Goal: Task Accomplishment & Management: Use online tool/utility

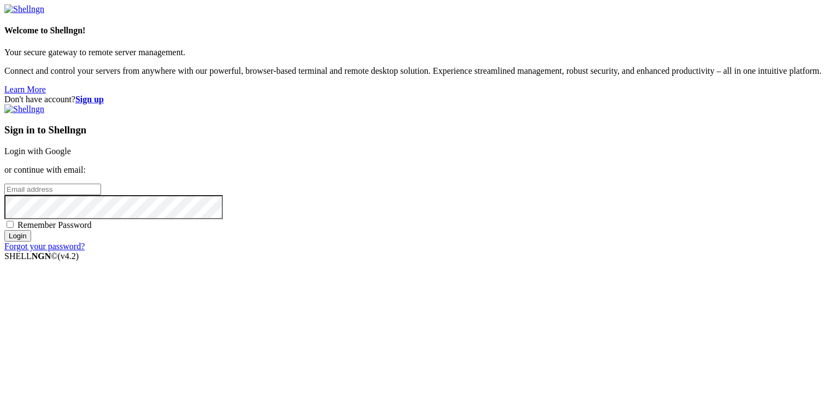
click at [101, 184] on input "email" at bounding box center [52, 189] width 97 height 11
type input "[EMAIL_ADDRESS][DOMAIN_NAME]"
click at [92, 230] on span "Remember Password" at bounding box center [54, 224] width 74 height 9
click at [14, 228] on input "Remember Password" at bounding box center [10, 224] width 7 height 7
checkbox input "true"
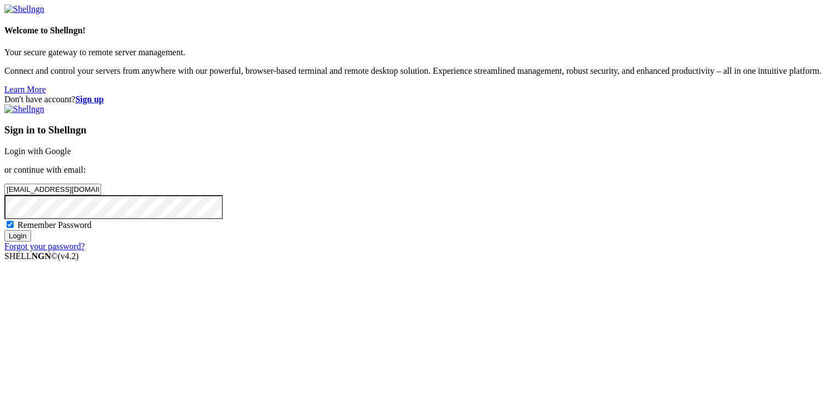
click at [31, 242] on input "Login" at bounding box center [17, 235] width 27 height 11
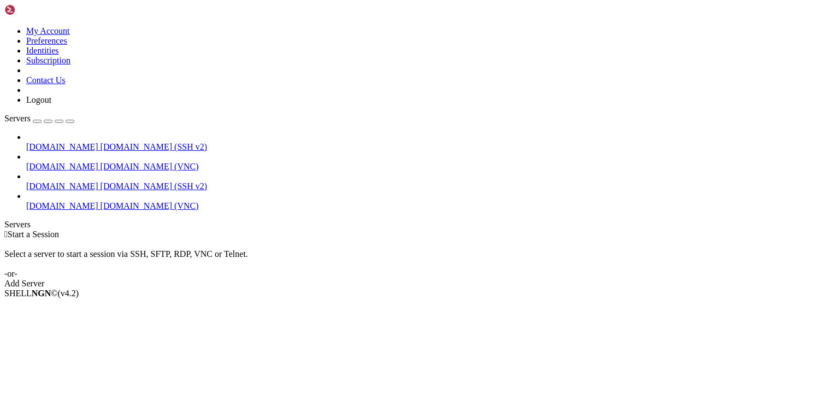
click at [43, 201] on span "[DOMAIN_NAME]" at bounding box center [62, 205] width 72 height 9
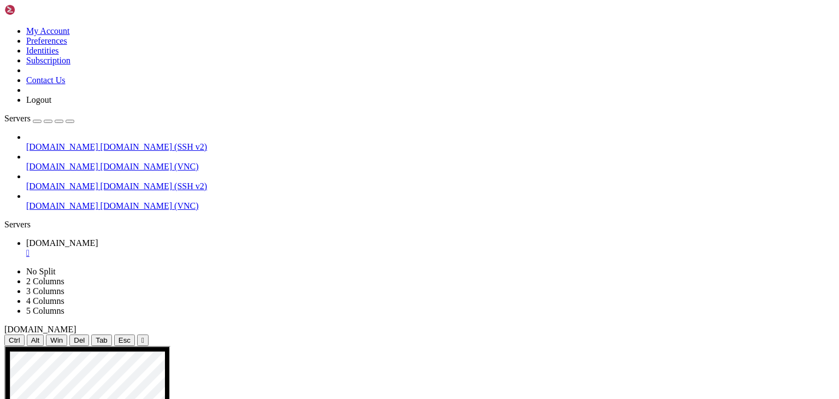
click at [41, 181] on span "[DOMAIN_NAME]" at bounding box center [62, 185] width 72 height 9
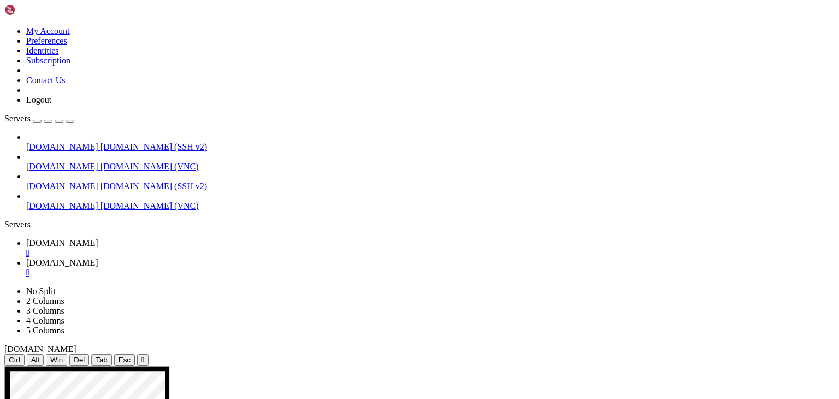
scroll to position [157, 0]
click at [98, 238] on span "[DOMAIN_NAME]" at bounding box center [62, 242] width 72 height 9
click at [207, 248] on div "" at bounding box center [430, 253] width 809 height 10
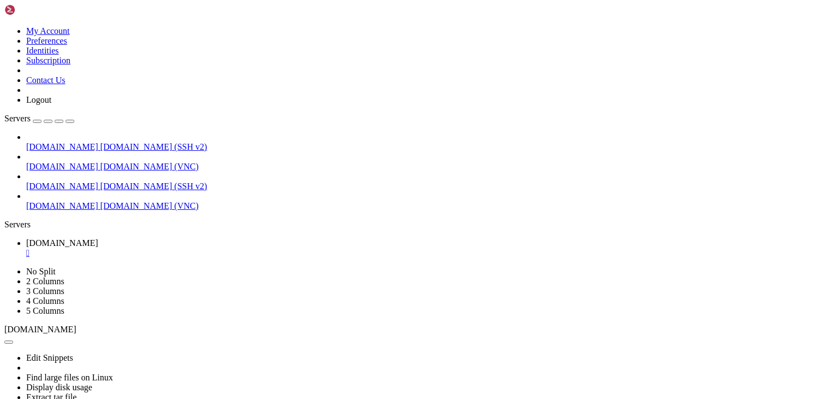
click at [57, 201] on span "[DOMAIN_NAME]" at bounding box center [62, 205] width 72 height 9
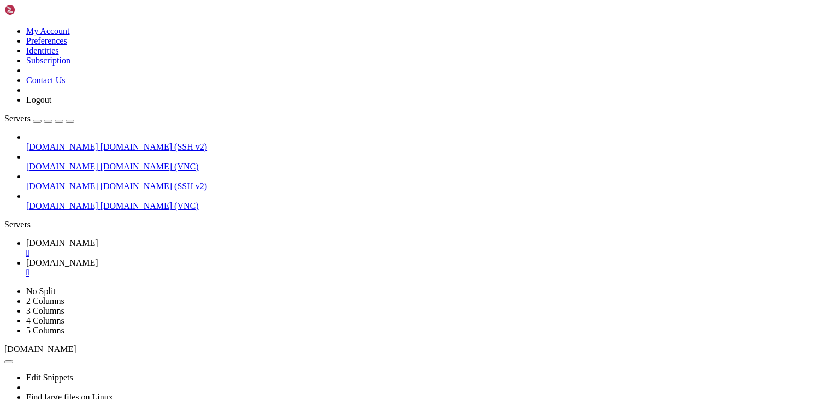
scroll to position [0, 0]
click at [155, 238] on link "[DOMAIN_NAME] " at bounding box center [430, 248] width 809 height 20
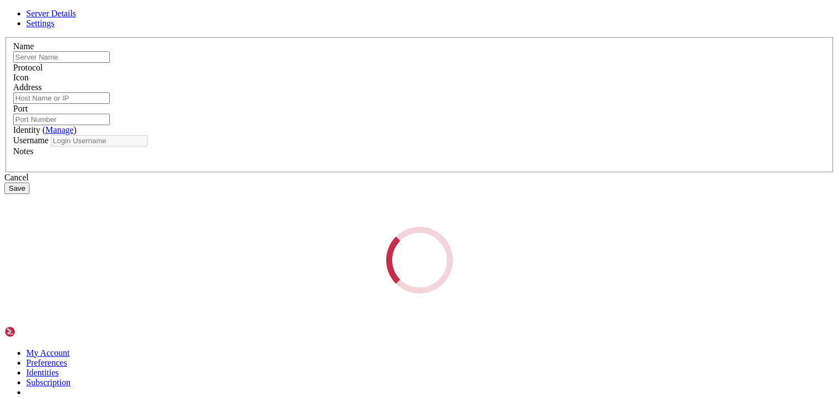
type input "[DOMAIN_NAME]"
type input "5901"
type input "ec2-user"
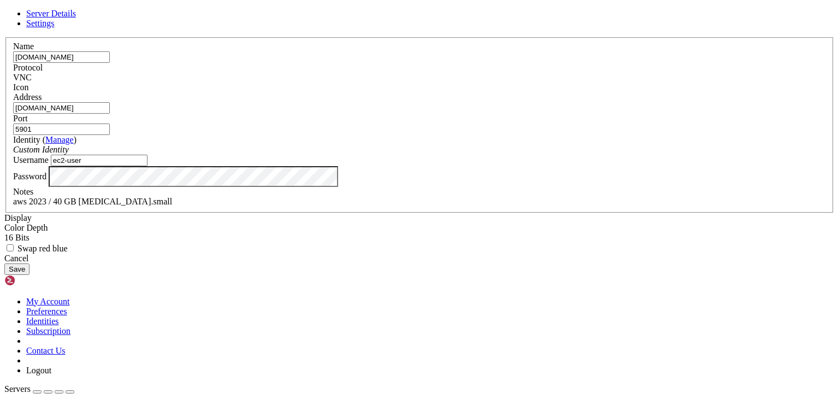
click at [473, 263] on div "Cancel" at bounding box center [419, 259] width 831 height 10
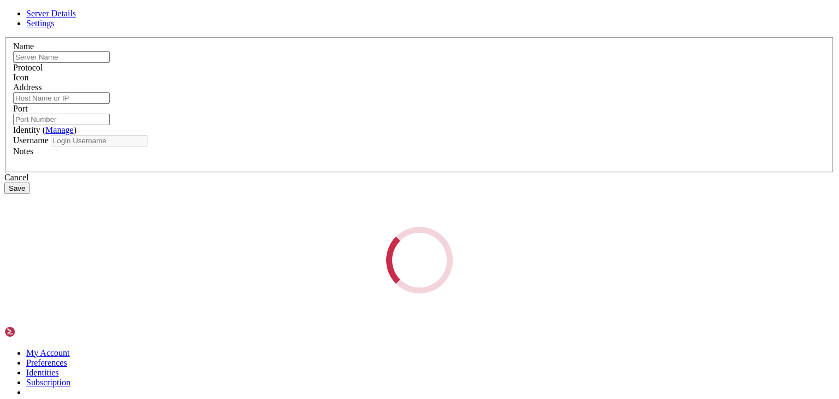
type input "[DOMAIN_NAME]"
type input "5901"
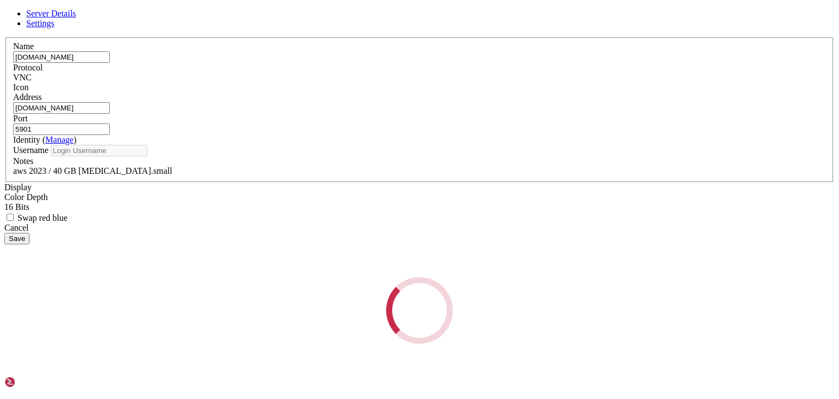
type input "ec2-user"
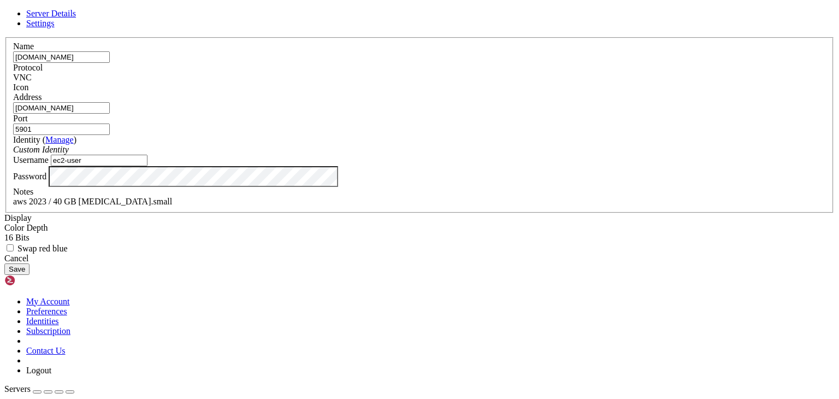
click at [30, 275] on button "Save" at bounding box center [16, 268] width 25 height 11
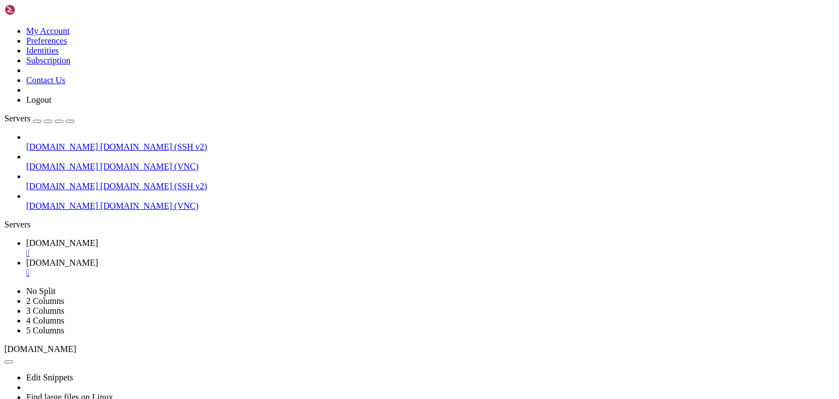
click at [283, 268] on div "" at bounding box center [430, 273] width 809 height 10
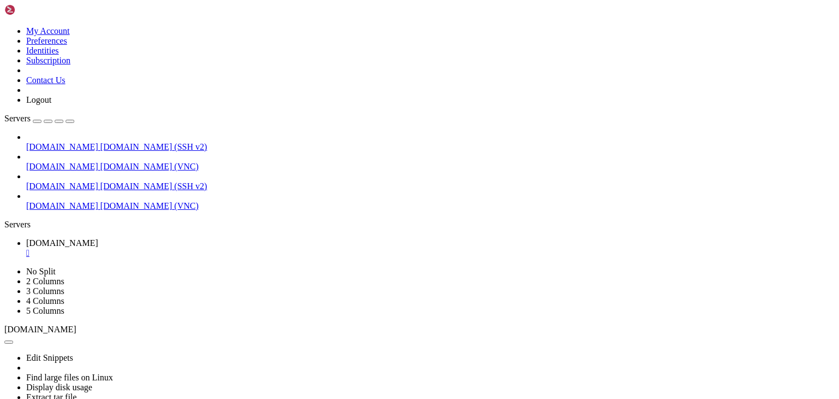
click at [42, 201] on span "[DOMAIN_NAME]" at bounding box center [62, 205] width 72 height 9
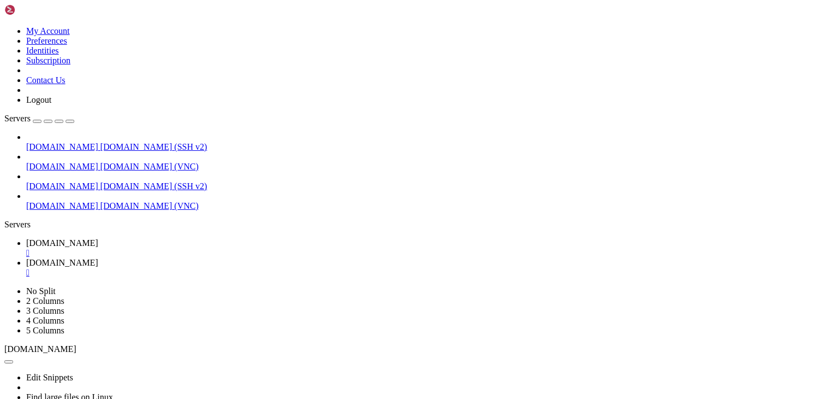
scroll to position [0, 0]
click at [284, 268] on div "" at bounding box center [430, 273] width 809 height 10
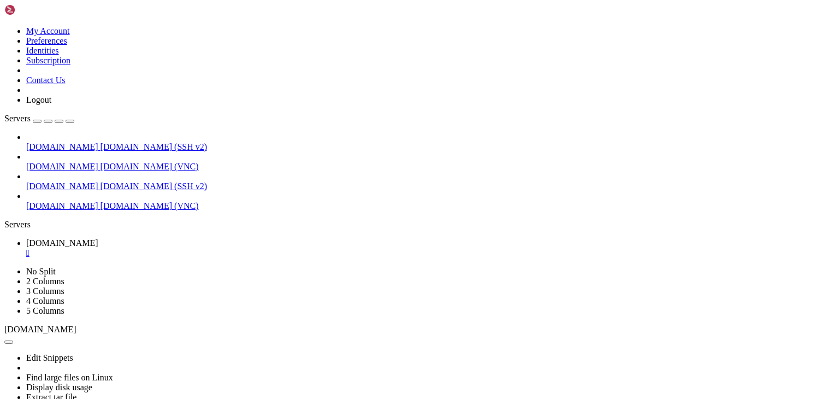
click at [54, 201] on span "[DOMAIN_NAME]" at bounding box center [62, 205] width 72 height 9
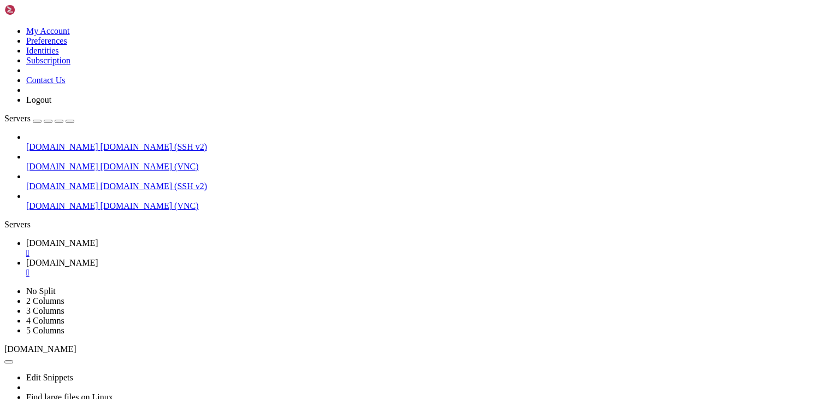
scroll to position [0, 0]
click at [281, 268] on div "" at bounding box center [430, 273] width 809 height 10
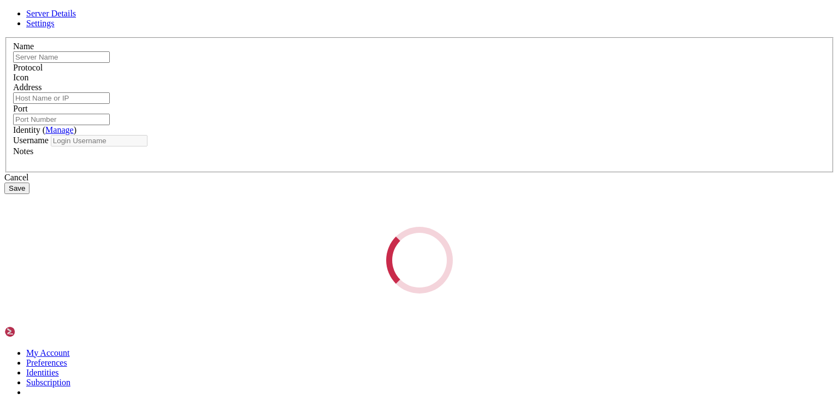
type input "[DOMAIN_NAME]"
type input "5901"
type input "ec2-user"
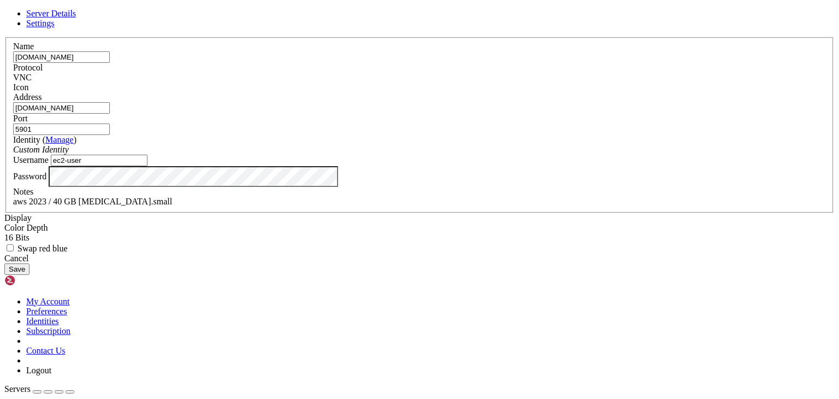
click at [475, 263] on div "Cancel" at bounding box center [419, 259] width 831 height 10
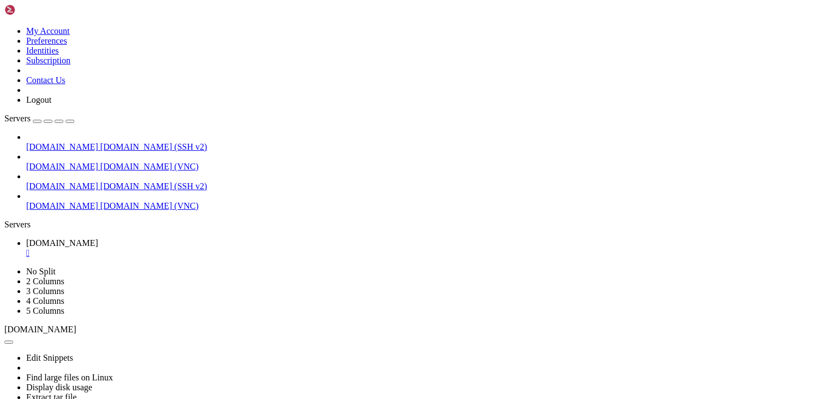
click at [101, 142] on span "[DOMAIN_NAME] (SSH v2)" at bounding box center [154, 146] width 107 height 9
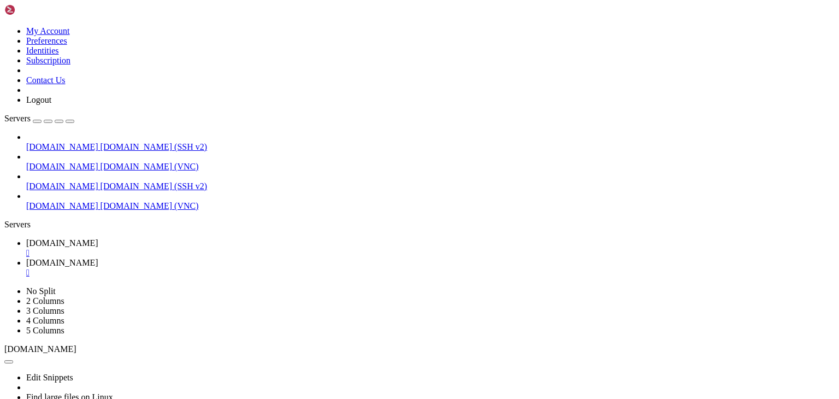
scroll to position [0, 0]
click at [164, 238] on link "[DOMAIN_NAME] " at bounding box center [430, 248] width 809 height 20
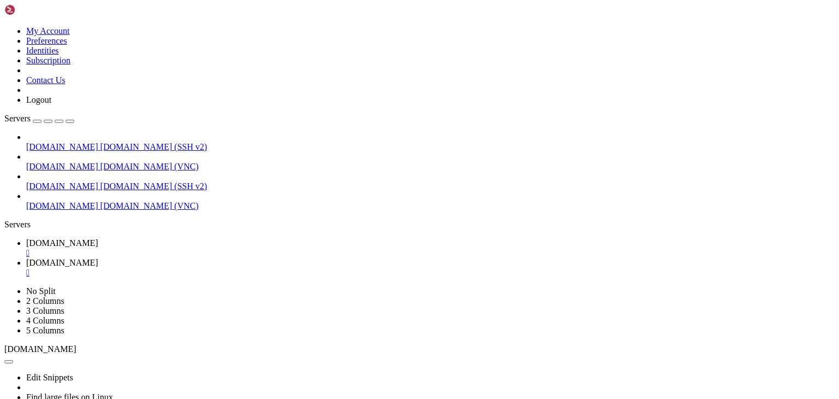
click at [33, 201] on link "[DOMAIN_NAME] [DOMAIN_NAME] (VNC)" at bounding box center [430, 206] width 809 height 10
click at [98, 238] on span "[DOMAIN_NAME]" at bounding box center [62, 242] width 72 height 9
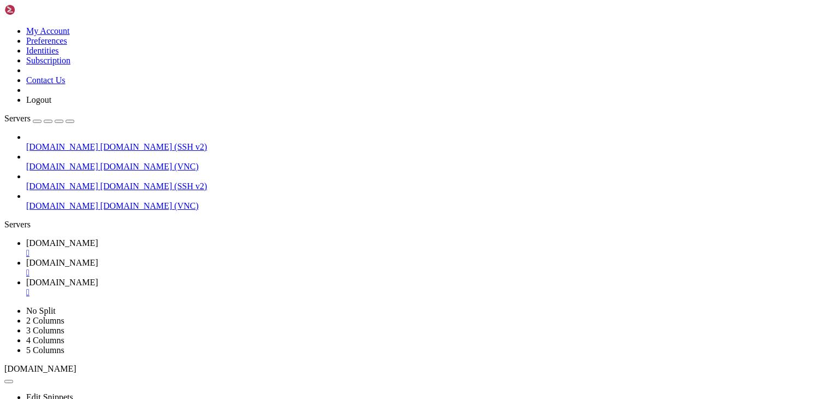
click at [98, 278] on span "[DOMAIN_NAME]" at bounding box center [62, 282] width 72 height 9
click at [98, 238] on span "[DOMAIN_NAME]" at bounding box center [62, 242] width 72 height 9
click at [56, 201] on span "[DOMAIN_NAME]" at bounding box center [62, 205] width 72 height 9
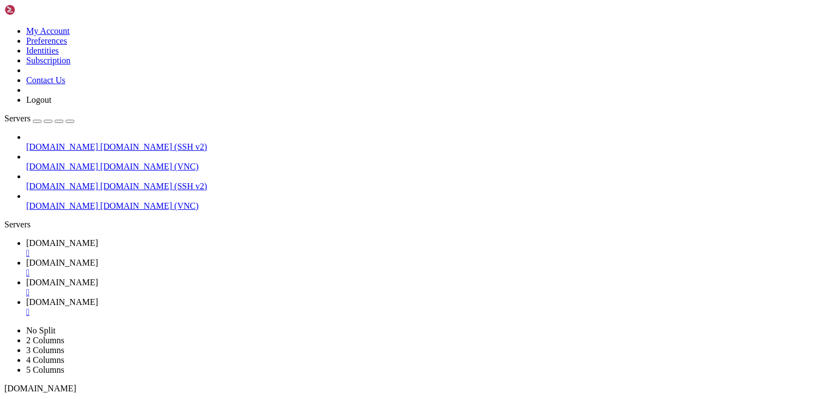
scroll to position [0, 0]
click at [362, 287] on div "" at bounding box center [430, 292] width 809 height 10
click at [98, 238] on span "[DOMAIN_NAME]" at bounding box center [62, 242] width 72 height 9
drag, startPoint x: 14, startPoint y: 618, endPoint x: 340, endPoint y: 652, distance: 327.5
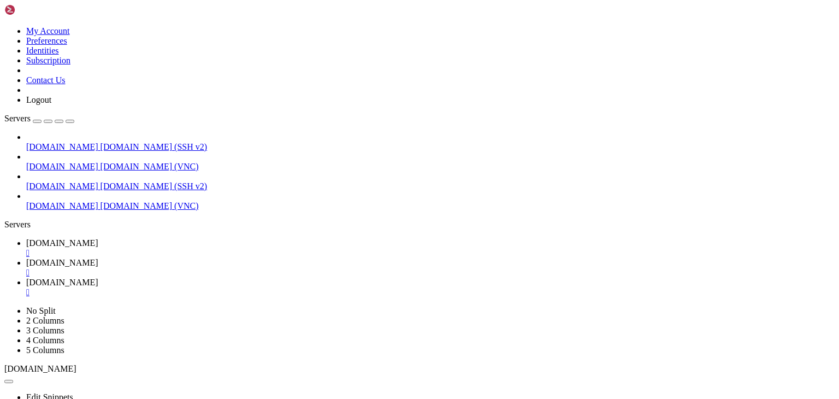
scroll to position [6081, 0]
drag, startPoint x: 8, startPoint y: 588, endPoint x: 583, endPoint y: 589, distance: 574.9
click at [101, 201] on span "[DOMAIN_NAME] (VNC)" at bounding box center [150, 205] width 98 height 9
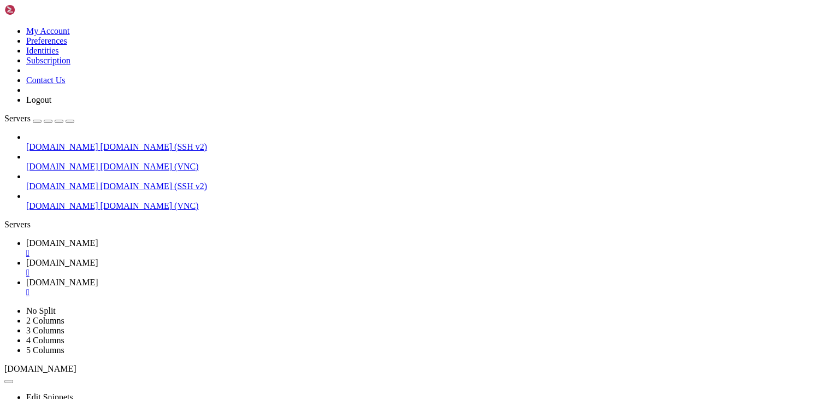
click at [101, 201] on span "[DOMAIN_NAME] (VNC)" at bounding box center [150, 205] width 98 height 9
click at [365, 287] on div "" at bounding box center [430, 292] width 809 height 10
click at [98, 238] on span "[DOMAIN_NAME]" at bounding box center [62, 242] width 72 height 9
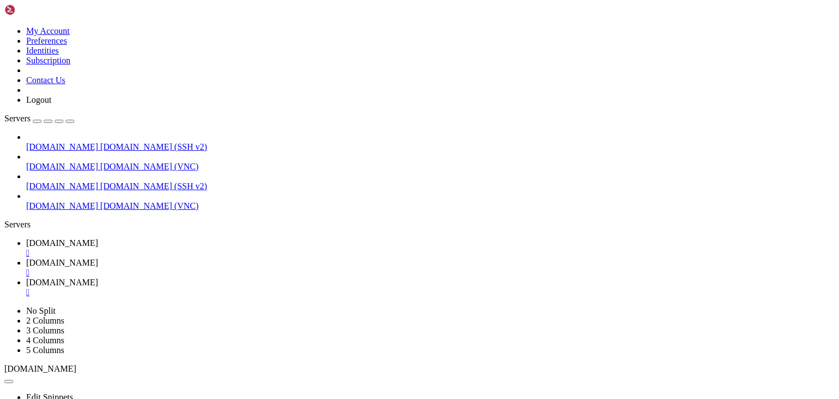
scroll to position [7938, 0]
click at [62, 201] on span "[DOMAIN_NAME]" at bounding box center [62, 205] width 72 height 9
drag, startPoint x: 117, startPoint y: 665, endPoint x: 181, endPoint y: 669, distance: 63.5
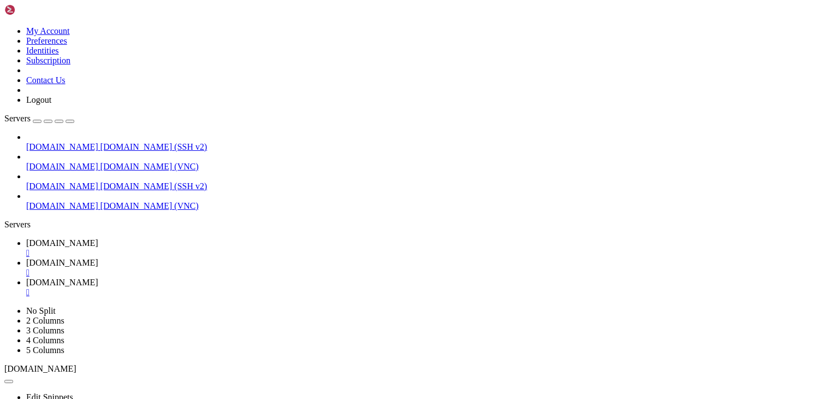
drag, startPoint x: 9, startPoint y: 490, endPoint x: 84, endPoint y: 490, distance: 74.3
drag, startPoint x: 328, startPoint y: 616, endPoint x: 286, endPoint y: 602, distance: 43.7
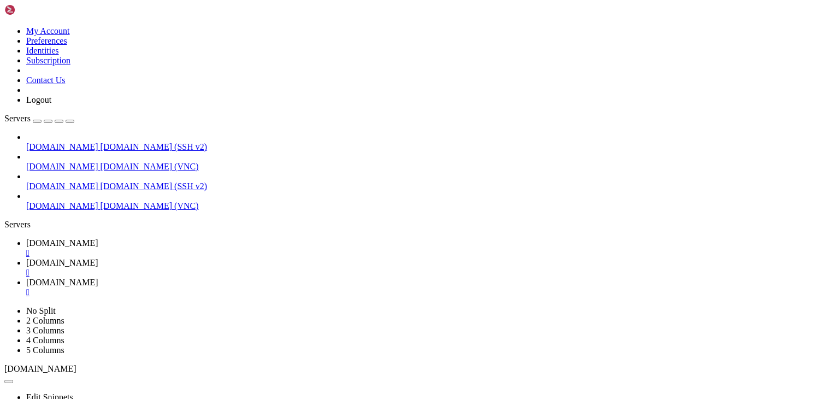
scroll to position [9152, 0]
drag, startPoint x: 11, startPoint y: 601, endPoint x: 413, endPoint y: 602, distance: 401.1
drag, startPoint x: 293, startPoint y: 706, endPoint x: 139, endPoint y: 723, distance: 155.0
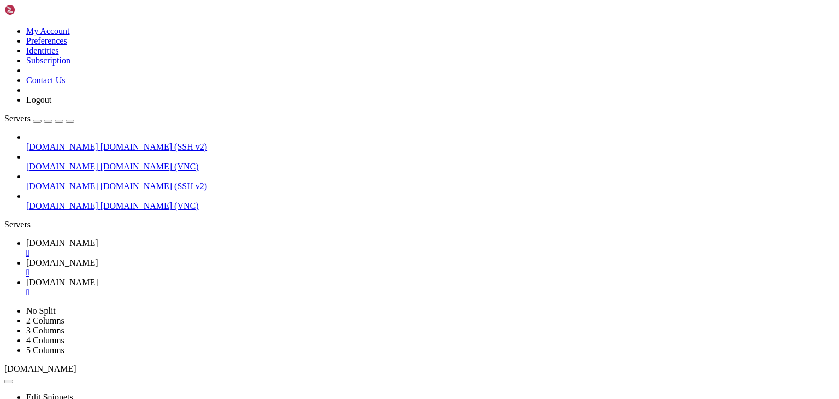
drag, startPoint x: 87, startPoint y: 804, endPoint x: 190, endPoint y: 806, distance: 102.2
drag, startPoint x: 211, startPoint y: 734, endPoint x: 103, endPoint y: 697, distance: 114.7
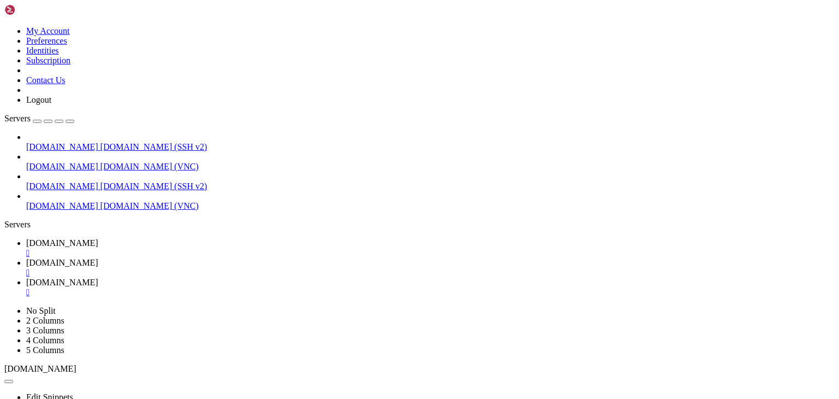
drag, startPoint x: 8, startPoint y: 550, endPoint x: 208, endPoint y: 555, distance: 200.6
click at [365, 287] on div "" at bounding box center [430, 292] width 809 height 10
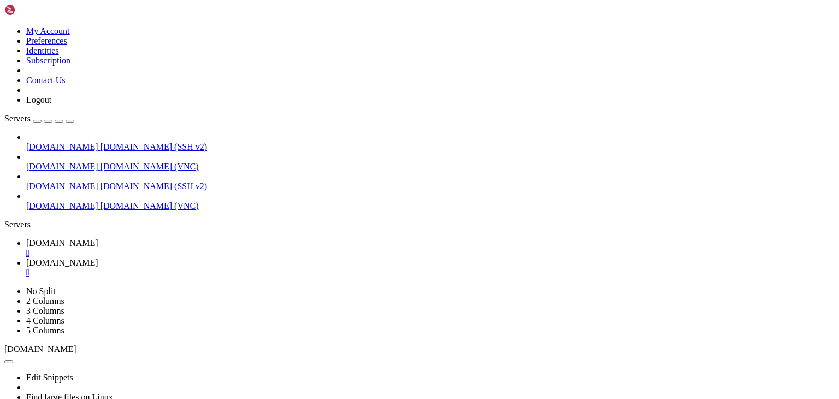
click at [98, 258] on span "[DOMAIN_NAME]" at bounding box center [62, 262] width 72 height 9
click at [289, 268] on div "" at bounding box center [430, 273] width 809 height 10
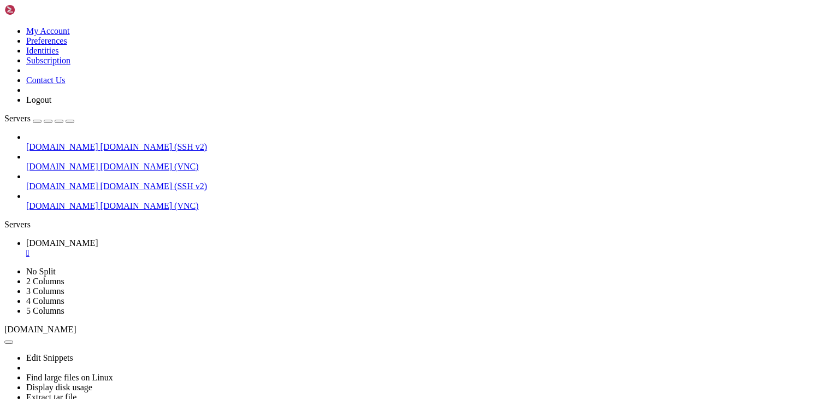
drag, startPoint x: 7, startPoint y: 501, endPoint x: 150, endPoint y: 489, distance: 143.1
drag, startPoint x: 8, startPoint y: 502, endPoint x: 225, endPoint y: 537, distance: 219.7
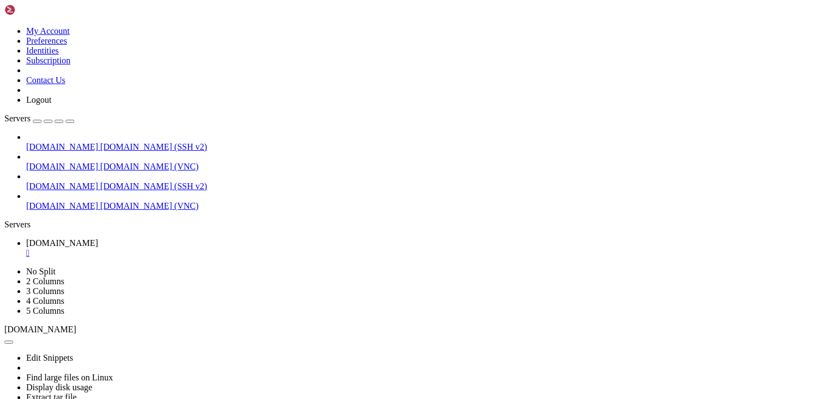
drag, startPoint x: 9, startPoint y: 509, endPoint x: 202, endPoint y: 516, distance: 193.0
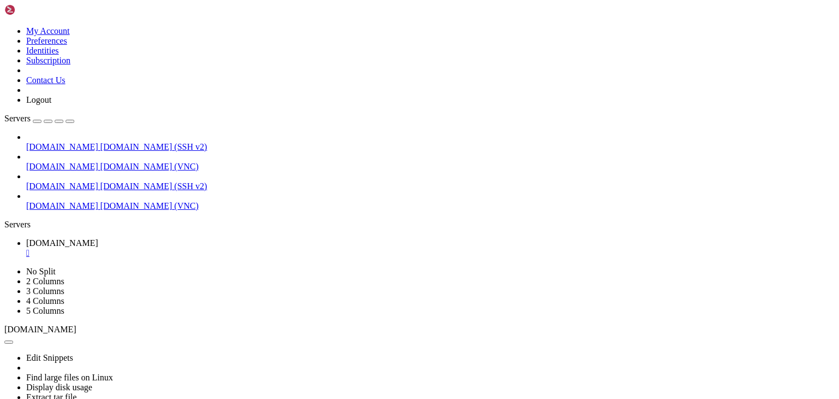
drag, startPoint x: 7, startPoint y: 559, endPoint x: 96, endPoint y: 554, distance: 89.2
drag, startPoint x: 8, startPoint y: 557, endPoint x: 303, endPoint y: 561, distance: 295.1
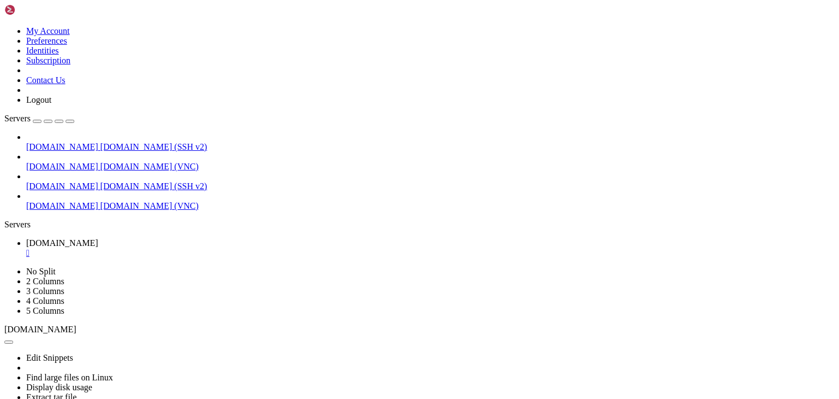
scroll to position [10250, 0]
drag, startPoint x: 391, startPoint y: 644, endPoint x: 220, endPoint y: 697, distance: 178.9
drag, startPoint x: 267, startPoint y: 534, endPoint x: 138, endPoint y: 528, distance: 129.6
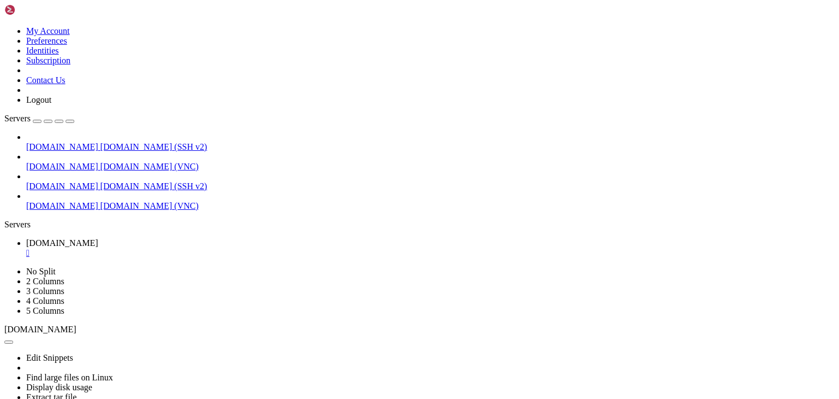
drag, startPoint x: 127, startPoint y: 768, endPoint x: 266, endPoint y: 769, distance: 138.8
drag, startPoint x: 331, startPoint y: 691, endPoint x: 52, endPoint y: 708, distance: 279.2
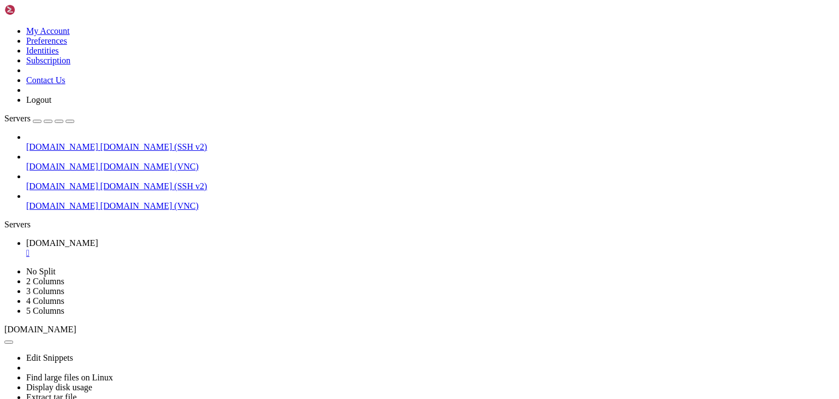
drag, startPoint x: 113, startPoint y: 758, endPoint x: 174, endPoint y: 755, distance: 60.7
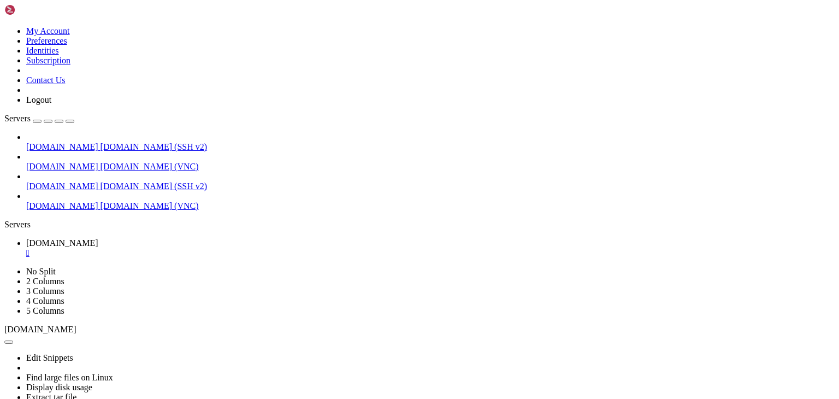
drag, startPoint x: 243, startPoint y: 698, endPoint x: 109, endPoint y: 688, distance: 133.7
drag, startPoint x: 87, startPoint y: 769, endPoint x: 190, endPoint y: 766, distance: 102.2
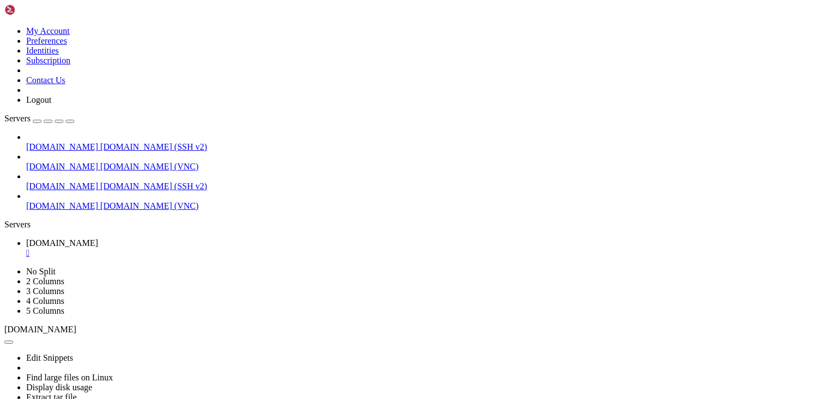
drag, startPoint x: 236, startPoint y: 672, endPoint x: 140, endPoint y: 691, distance: 96.9
drag, startPoint x: 10, startPoint y: 757, endPoint x: 324, endPoint y: 765, distance: 313.2
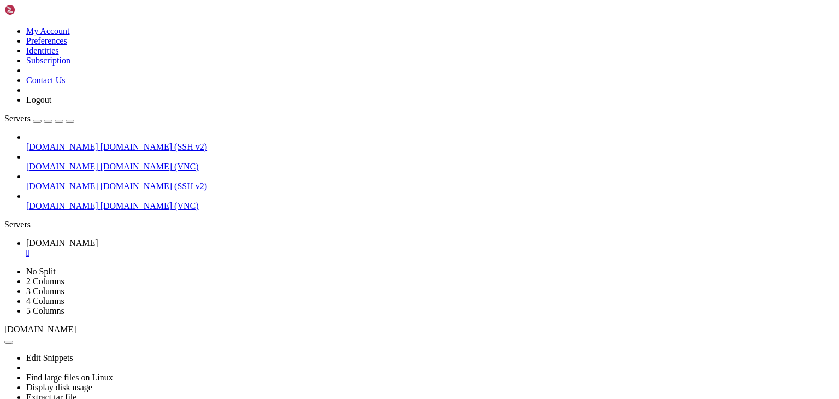
drag, startPoint x: 9, startPoint y: 755, endPoint x: 369, endPoint y: 767, distance: 360.3
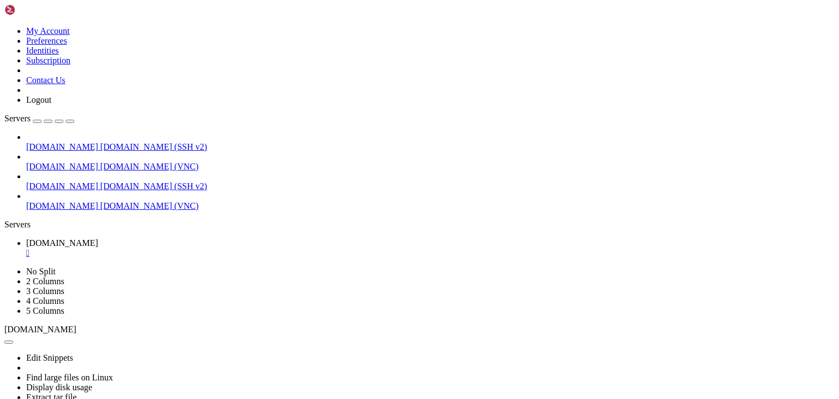
drag, startPoint x: 72, startPoint y: 579, endPoint x: 185, endPoint y: 574, distance: 113.2
drag, startPoint x: 264, startPoint y: 592, endPoint x: 201, endPoint y: 608, distance: 65.3
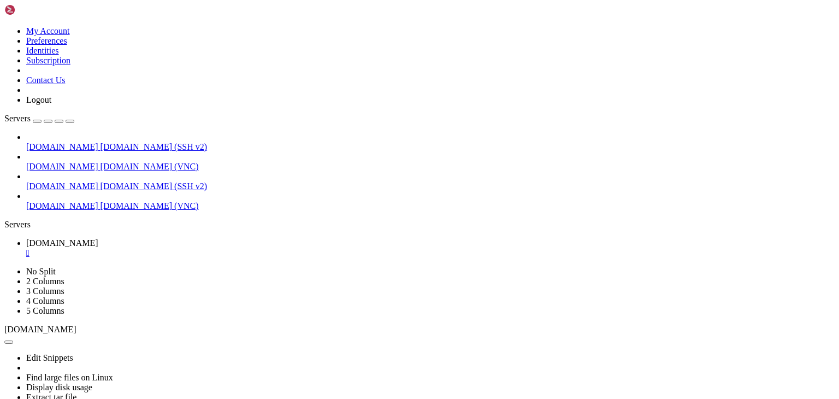
scroll to position [18296, 0]
drag, startPoint x: 22, startPoint y: 528, endPoint x: 577, endPoint y: 531, distance: 554.7
click at [205, 248] on div "" at bounding box center [430, 253] width 809 height 10
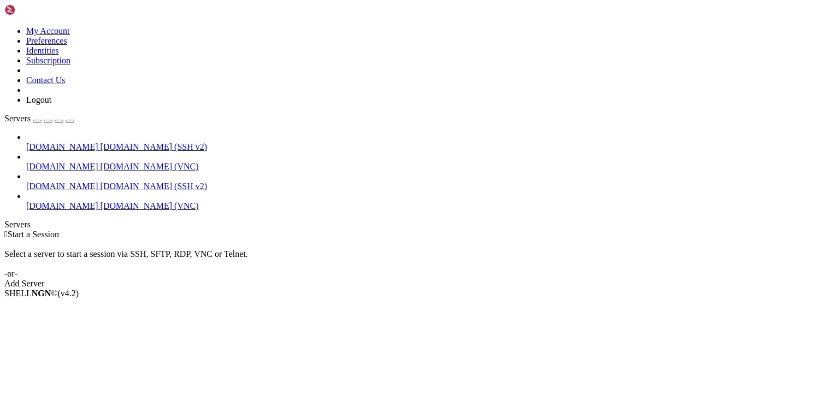
click at [41, 142] on span "[DOMAIN_NAME]" at bounding box center [62, 146] width 72 height 9
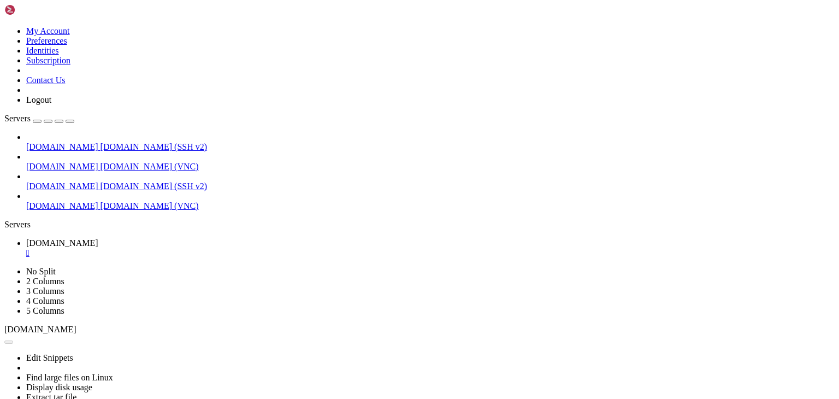
scroll to position [0, 0]
click at [209, 248] on div "" at bounding box center [430, 253] width 809 height 10
